Goal: Information Seeking & Learning: Learn about a topic

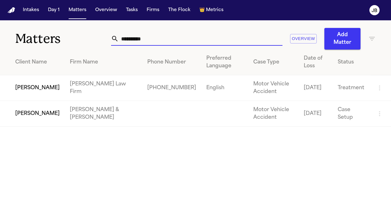
type input "**********"
click at [17, 91] on td "Calvin Vernon" at bounding box center [32, 88] width 65 height 26
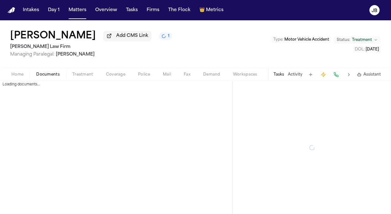
click at [55, 72] on span "Documents" at bounding box center [48, 74] width 24 height 5
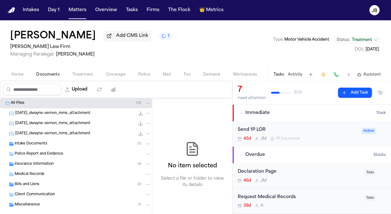
click at [51, 185] on div "Bills and Liens ( 2 )" at bounding box center [83, 185] width 136 height 6
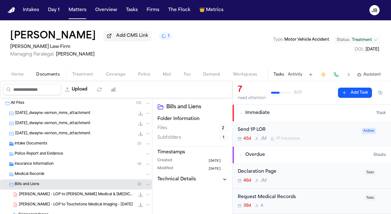
click at [294, 72] on button "Activity" at bounding box center [295, 74] width 15 height 5
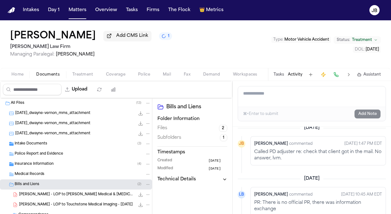
scroll to position [365, 0]
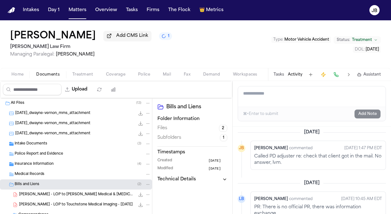
click at [61, 166] on div "Insurance Information ( 4 )" at bounding box center [83, 164] width 136 height 6
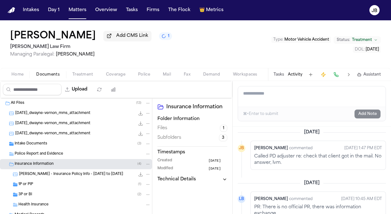
click at [70, 143] on div "Intake Documents ( 3 )" at bounding box center [83, 144] width 136 height 6
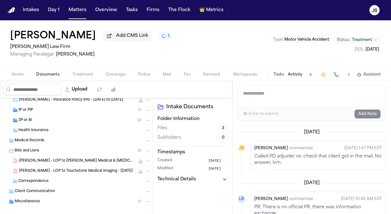
scroll to position [112, 0]
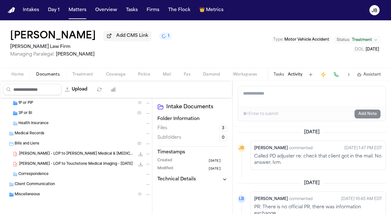
click at [37, 193] on span "Miscellaneous" at bounding box center [27, 194] width 25 height 5
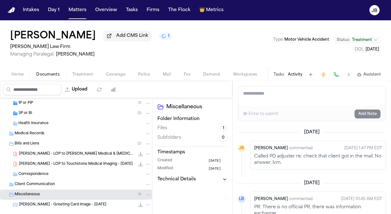
click at [39, 175] on span "Correspondence" at bounding box center [33, 174] width 30 height 5
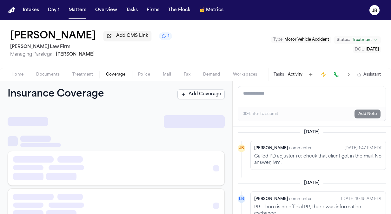
click at [119, 71] on button "Coverage" at bounding box center [116, 75] width 32 height 8
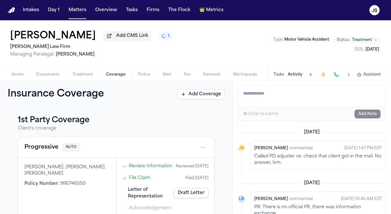
click at [93, 72] on button "Treatment" at bounding box center [83, 75] width 34 height 8
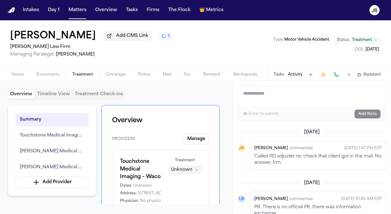
click at [15, 75] on span "Home" at bounding box center [17, 74] width 12 height 5
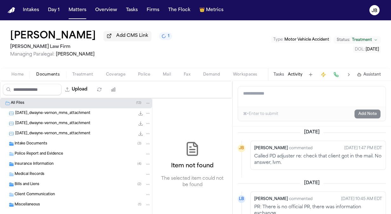
click at [51, 74] on span "Documents" at bounding box center [48, 74] width 24 height 5
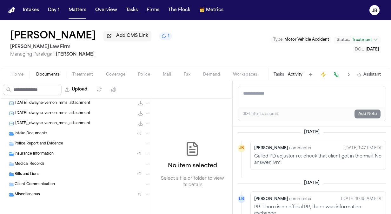
click at [33, 174] on span "Bills and Liens" at bounding box center [27, 174] width 25 height 5
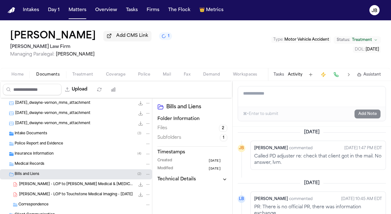
click at [94, 194] on span "C. Vernon - LOP to Touchstone Medical Imaging - 8.19.25" at bounding box center [76, 194] width 114 height 5
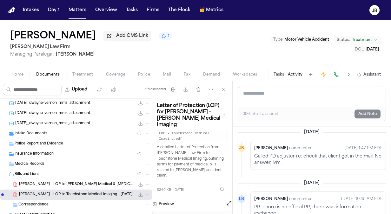
click at [85, 182] on span "C. Vernon - LOP to Anthony Medical & Chiropractic Center - 8.5.25" at bounding box center [77, 184] width 116 height 5
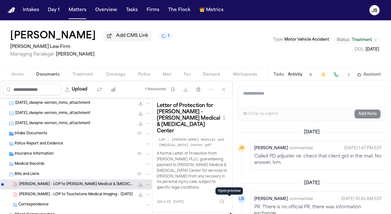
click at [229, 212] on button "Open preview" at bounding box center [229, 215] width 6 height 6
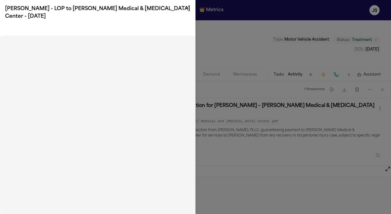
click at [186, 8] on icon "button" at bounding box center [187, 7] width 5 height 5
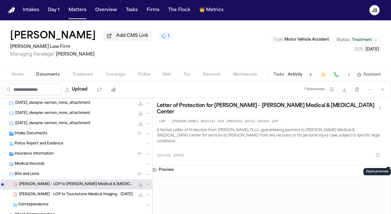
click at [20, 78] on button "Home" at bounding box center [17, 75] width 25 height 8
